Goal: Task Accomplishment & Management: Manage account settings

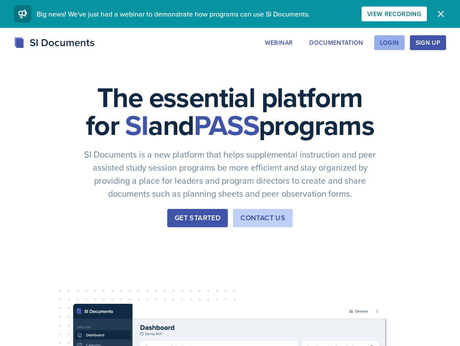
click at [397, 42] on div "Login" at bounding box center [389, 42] width 19 height 7
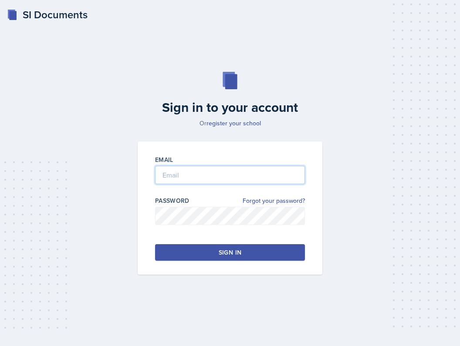
click at [186, 178] on input "email" at bounding box center [230, 175] width 150 height 18
type input "[EMAIL_ADDRESS][DOMAIN_NAME]"
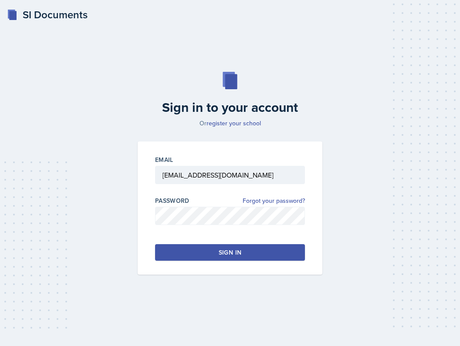
click at [209, 253] on button "Sign in" at bounding box center [230, 252] width 150 height 17
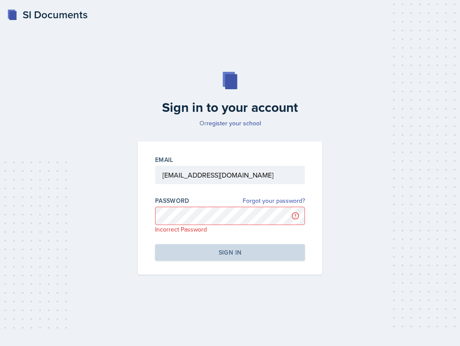
click at [289, 202] on link "Forgot your password?" at bounding box center [274, 200] width 62 height 9
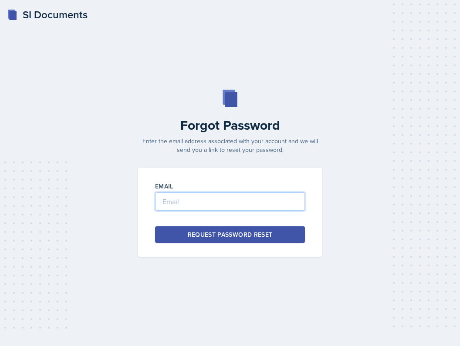
click at [226, 204] on input "email" at bounding box center [230, 202] width 150 height 18
type input "[PERSON_NAME][EMAIL_ADDRESS][DOMAIN_NAME]"
click at [253, 237] on div "Request Password Reset" at bounding box center [230, 234] width 85 height 9
